Goal: Task Accomplishment & Management: Complete application form

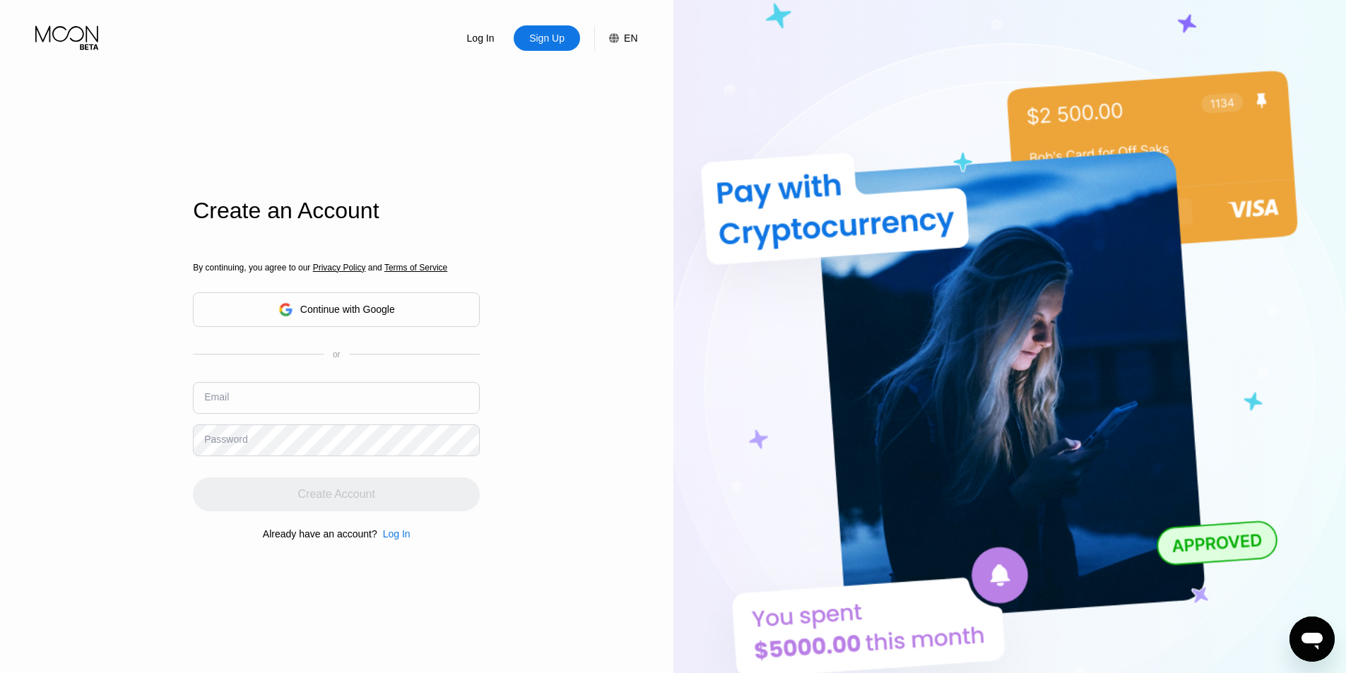
click at [334, 358] on div "or" at bounding box center [337, 355] width 8 height 10
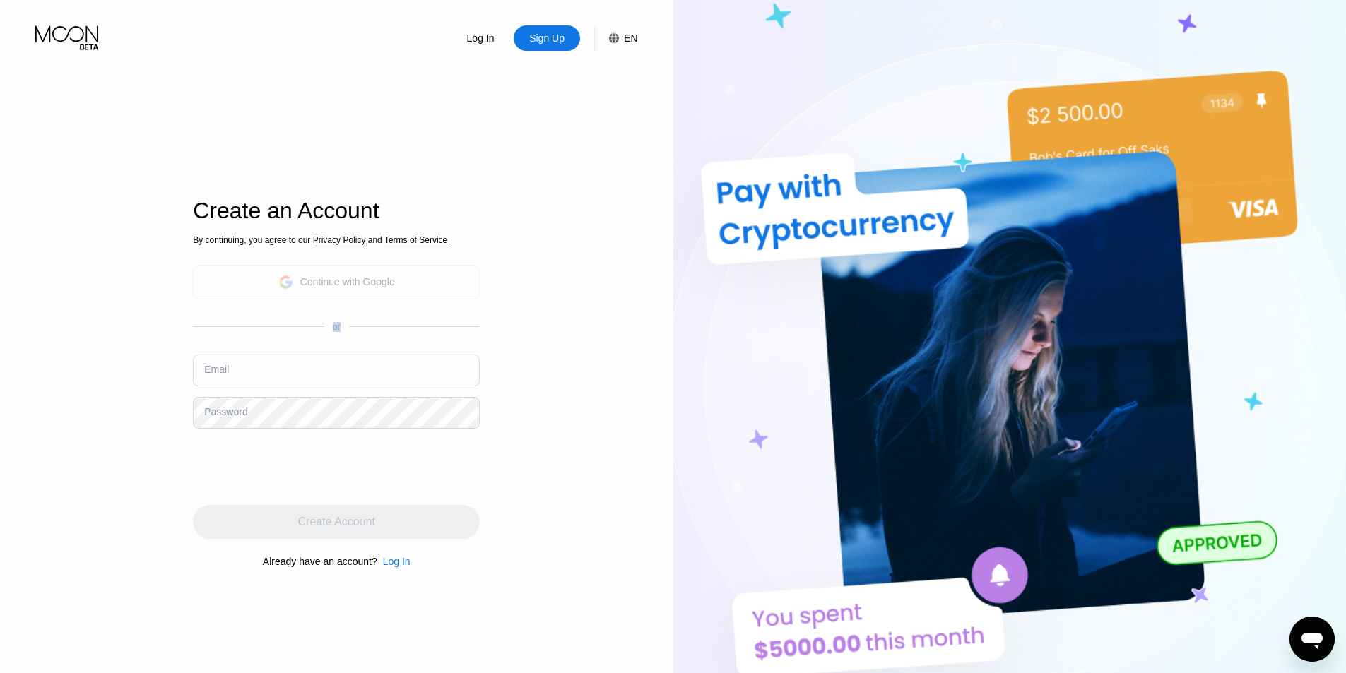
click at [302, 273] on div "Continue with Google" at bounding box center [336, 282] width 117 height 22
click at [587, 416] on div "Log In Sign Up EN Language English Save Create an Account By continuing, you ag…" at bounding box center [336, 370] width 673 height 741
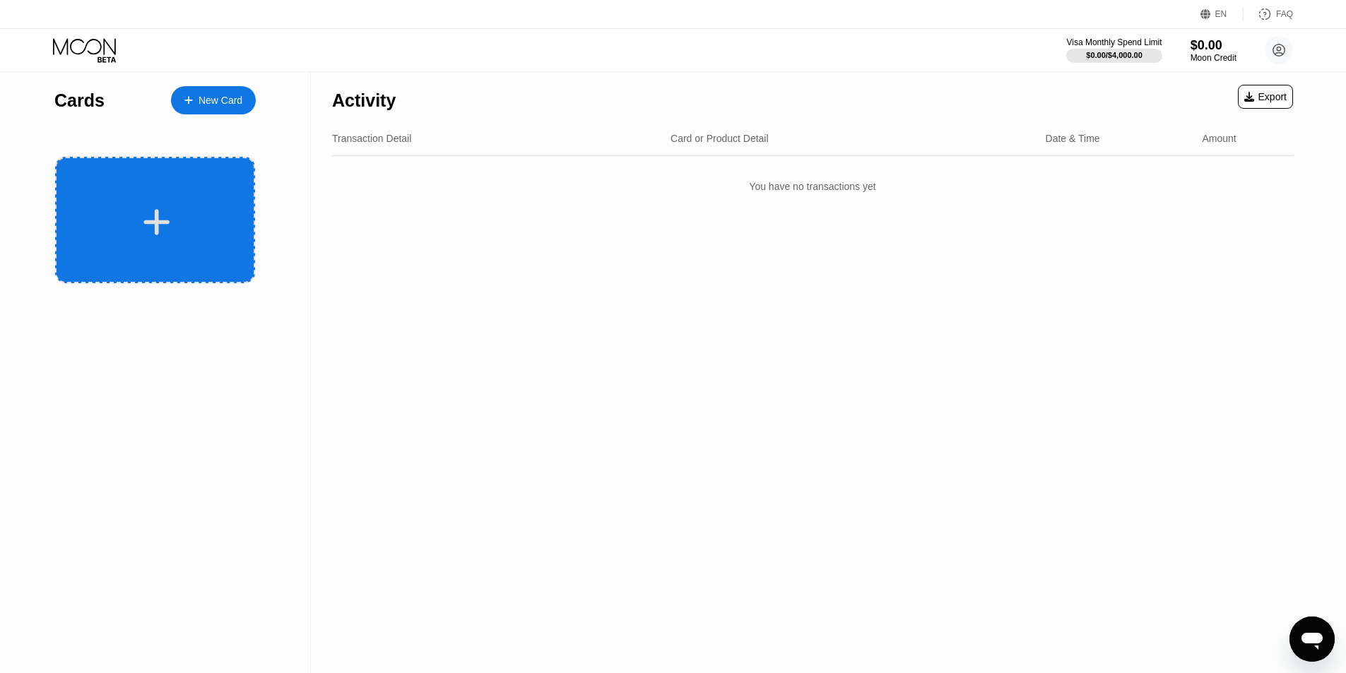
click at [178, 216] on div at bounding box center [156, 222] width 175 height 32
